Goal: Navigation & Orientation: Go to known website

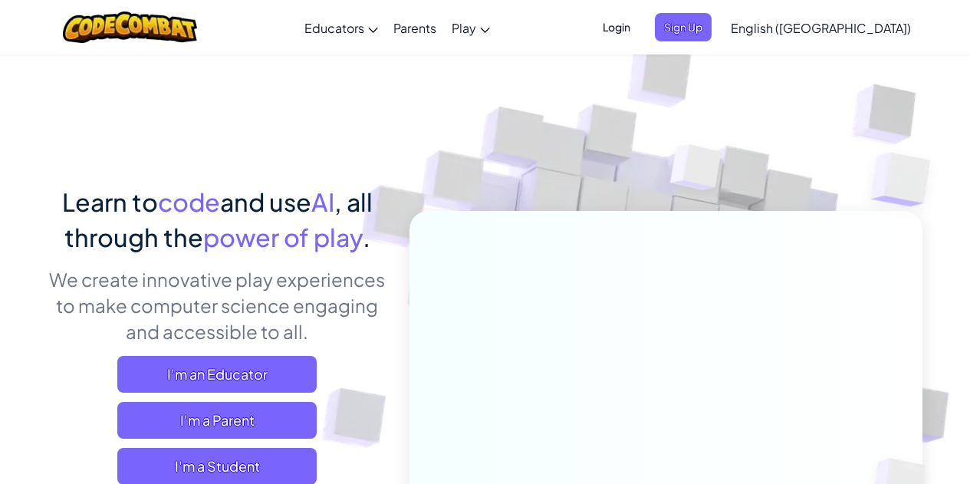
click at [640, 28] on span "Login" at bounding box center [617, 27] width 46 height 28
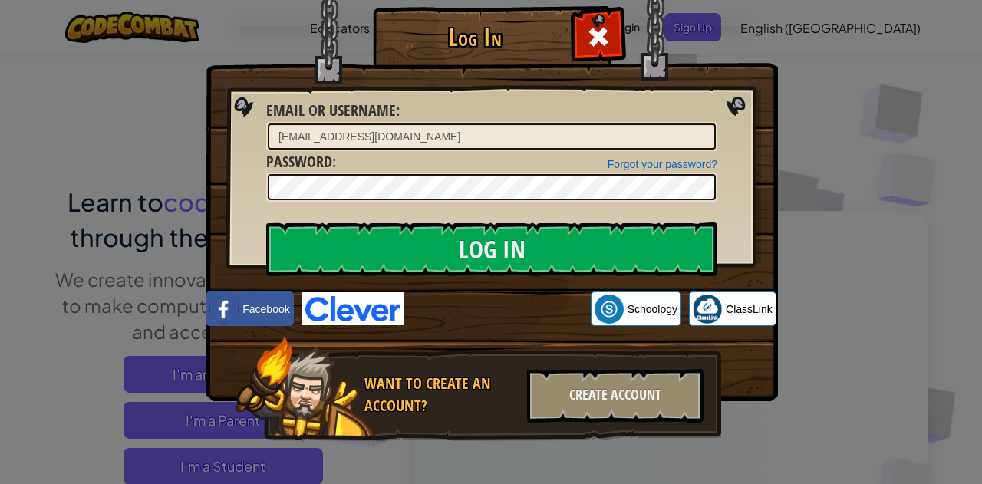
click at [887, 137] on div "Log In Unknown Error Email or Username : [EMAIL_ADDRESS][DOMAIN_NAME] Forgot yo…" at bounding box center [491, 242] width 982 height 484
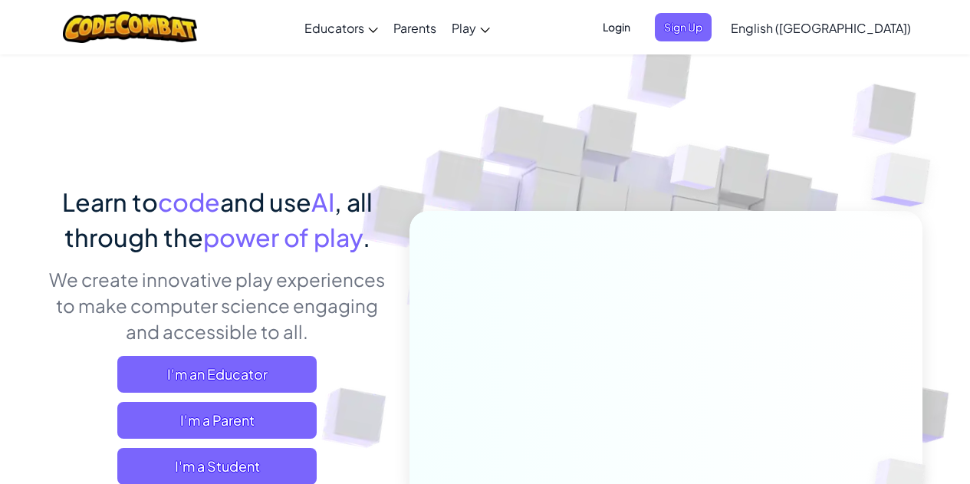
click at [640, 28] on span "Login" at bounding box center [617, 27] width 46 height 28
